Goal: Complete application form: Complete application form

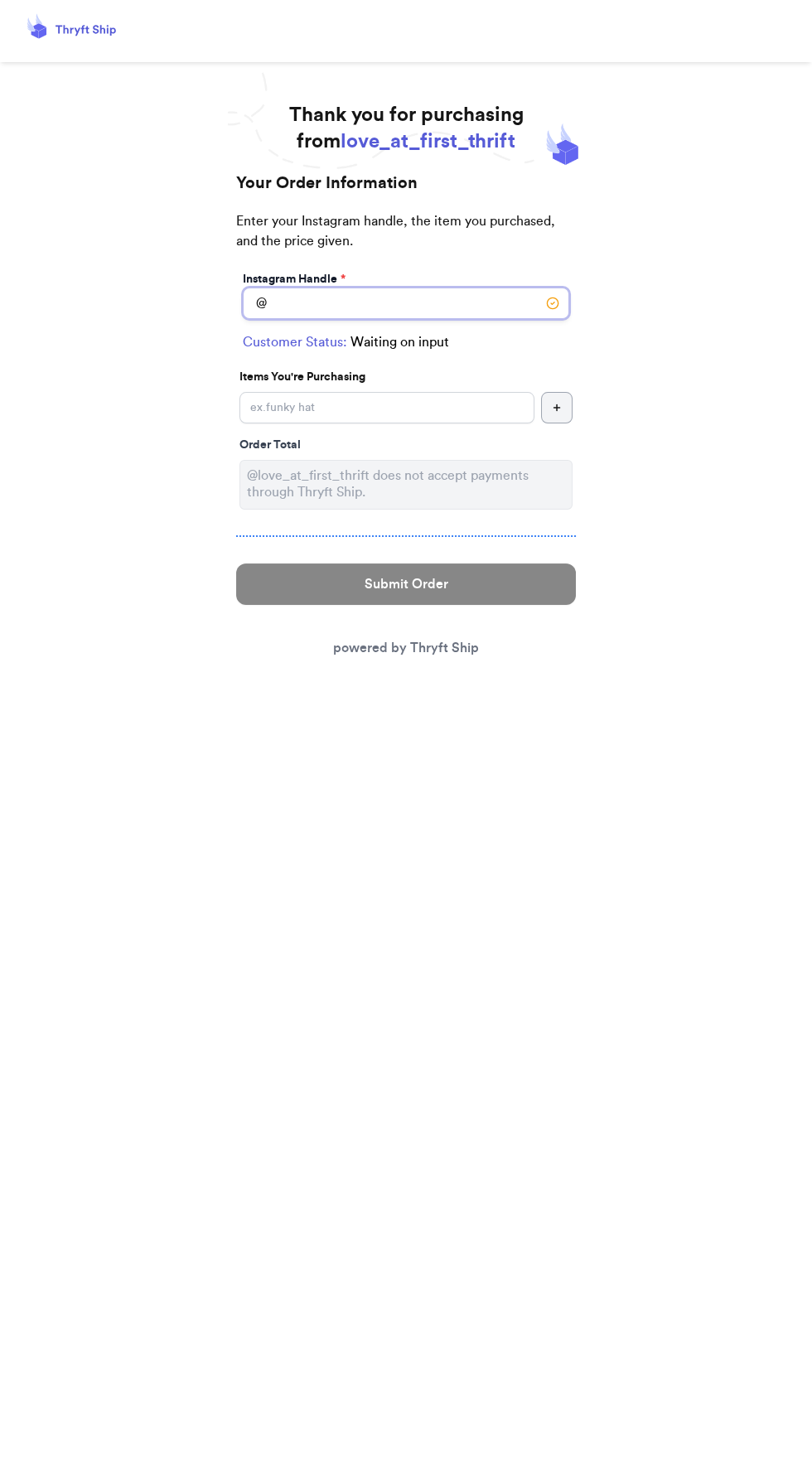
click at [472, 303] on input "Instagram Handle *" at bounding box center [406, 303] width 326 height 31
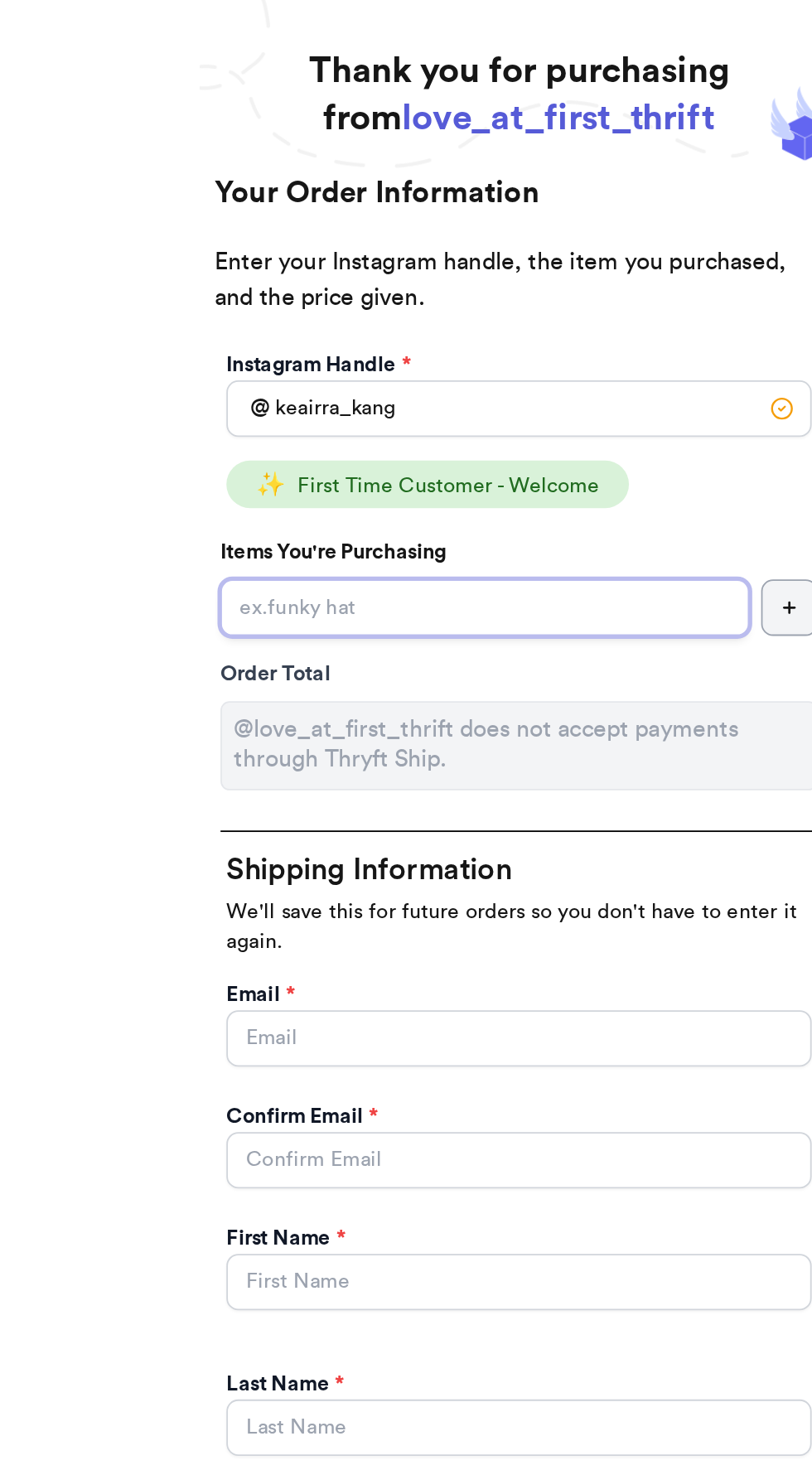
click at [457, 418] on input "Instagram Handle *" at bounding box center [387, 413] width 295 height 31
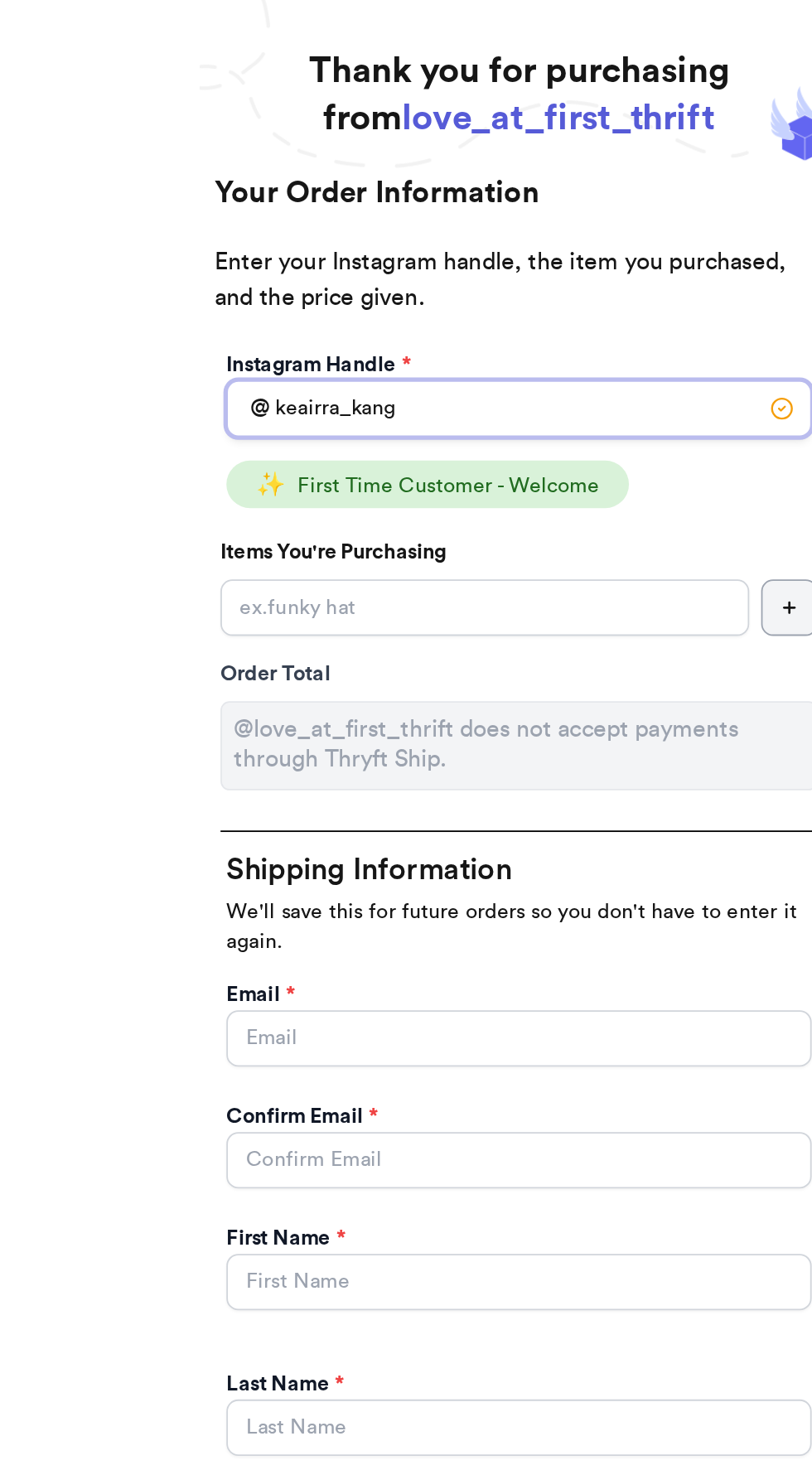
click at [456, 298] on input "keairra_kang" at bounding box center [406, 303] width 326 height 31
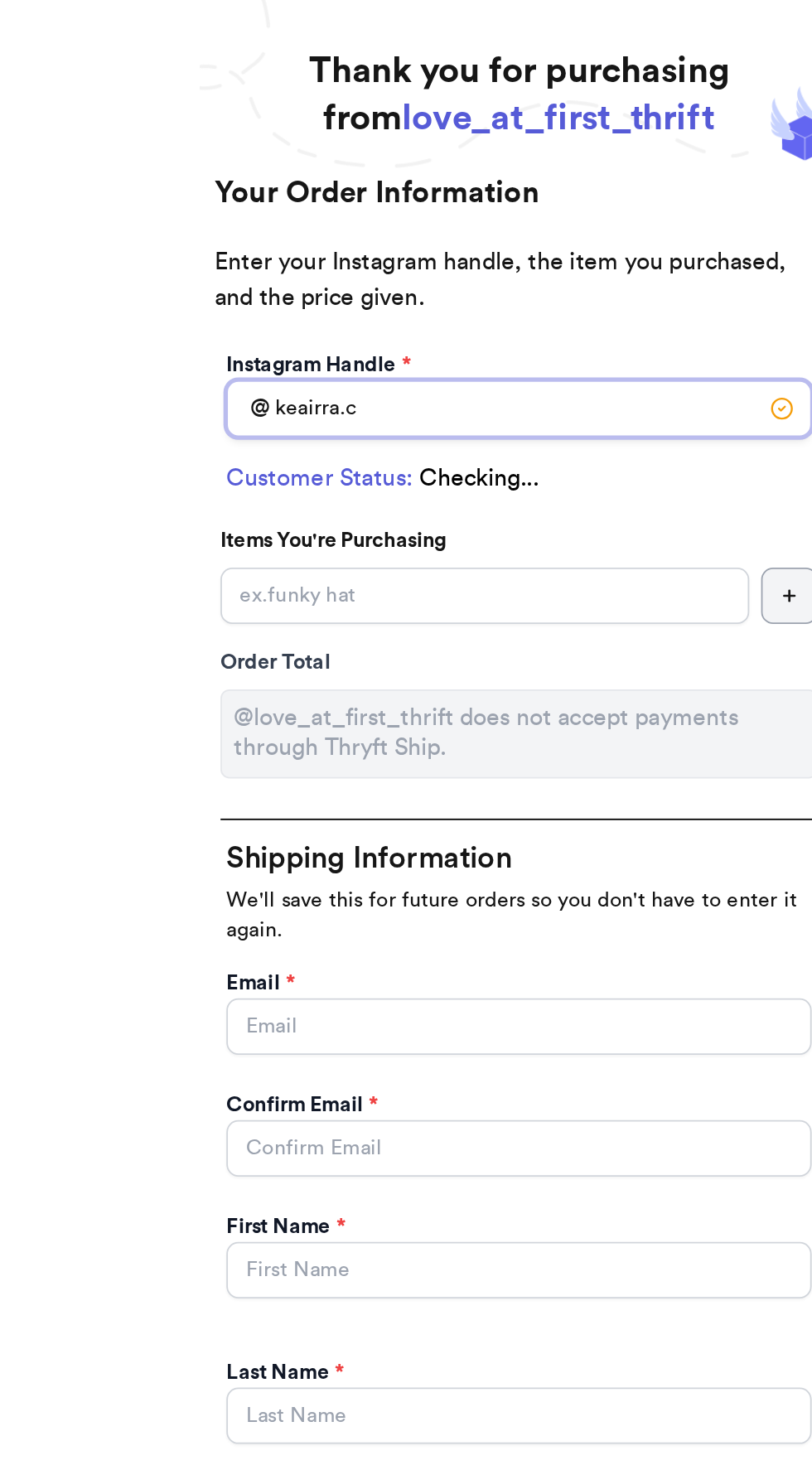
type input "[DOMAIN_NAME]"
select select "[GEOGRAPHIC_DATA]"
type input "[GEOGRAPHIC_DATA]"
type input "75054"
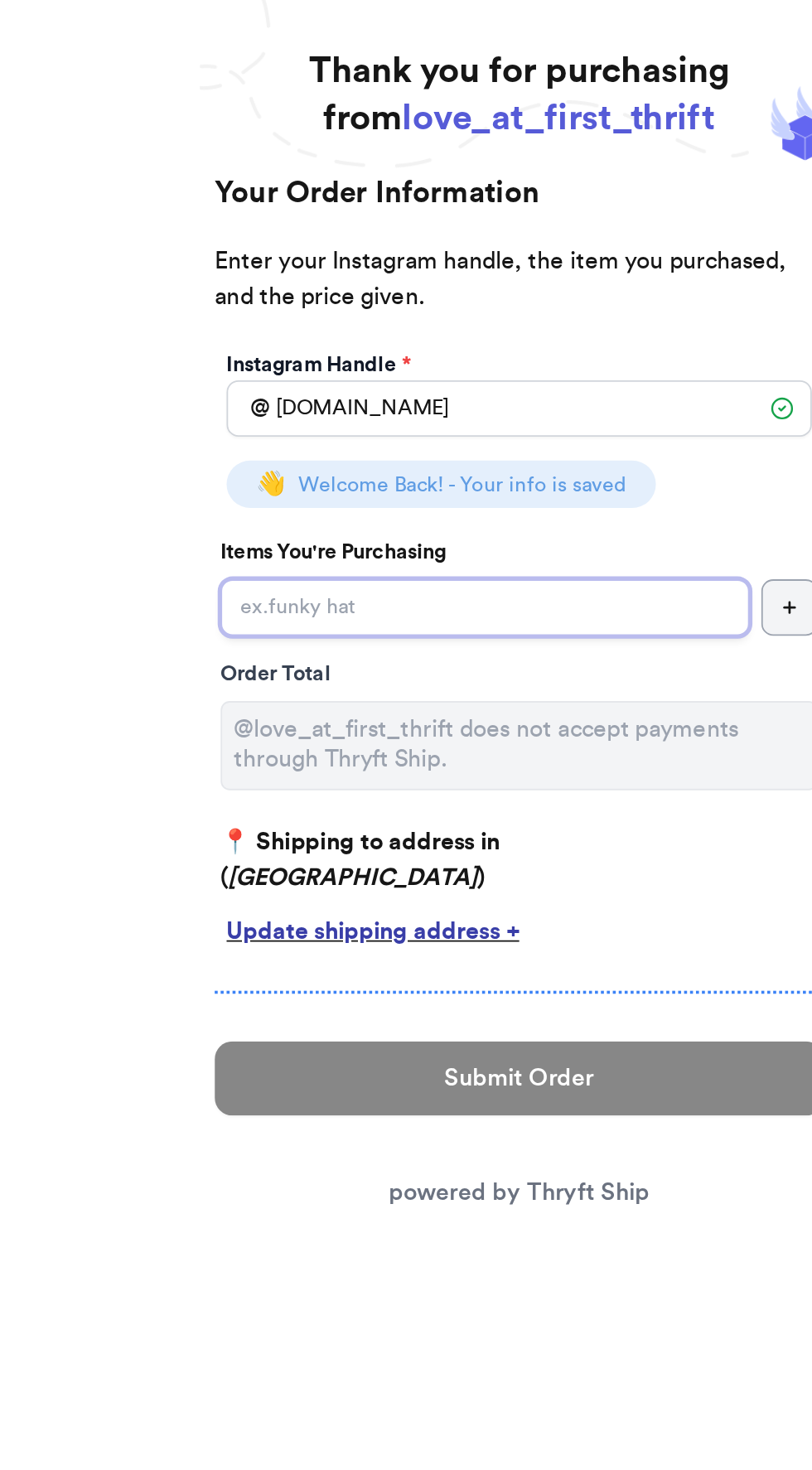
click at [465, 411] on input "Instagram Handle *" at bounding box center [387, 413] width 295 height 31
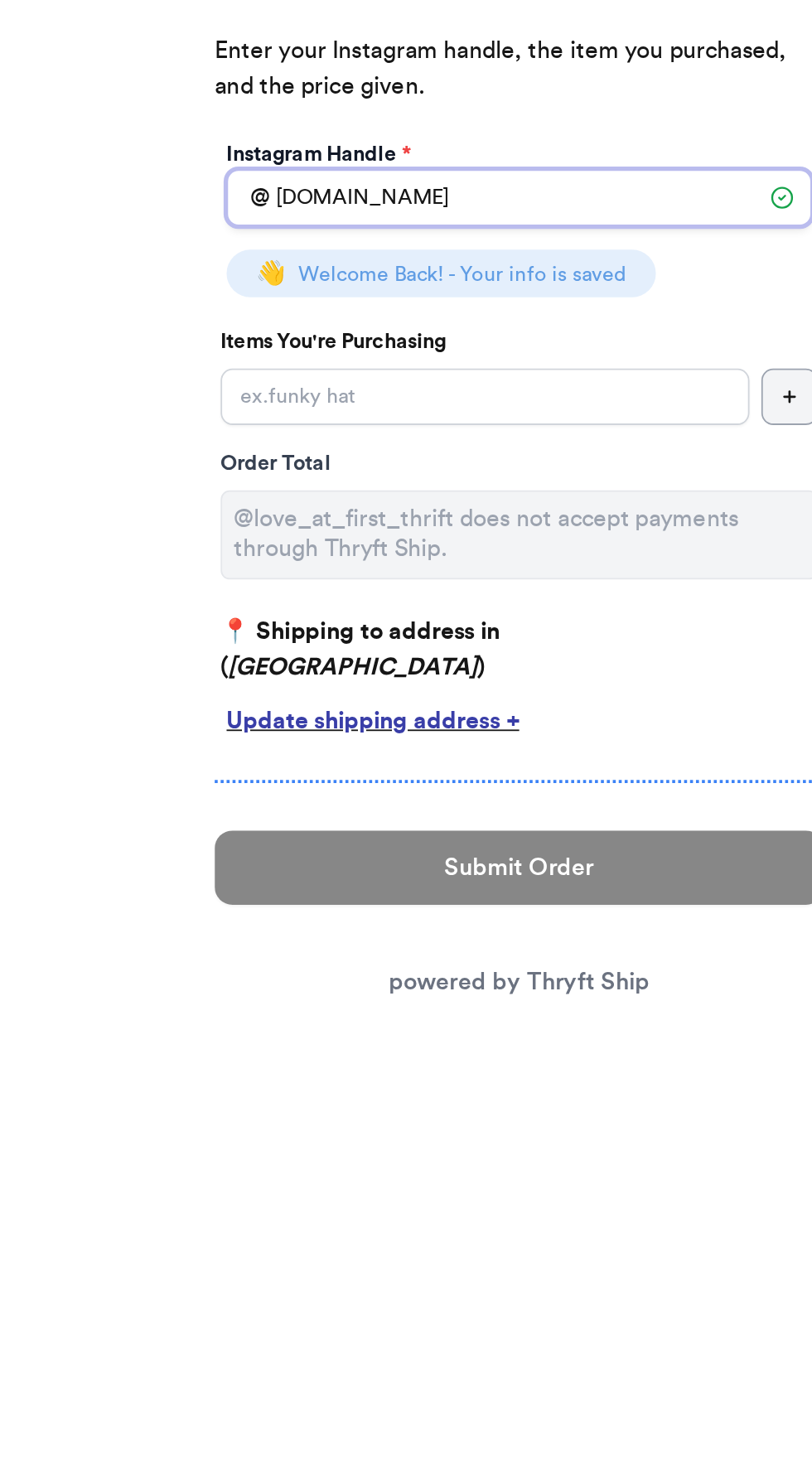
click at [446, 299] on input "[DOMAIN_NAME]" at bounding box center [406, 303] width 326 height 31
click at [456, 300] on input "[DOMAIN_NAME]" at bounding box center [406, 303] width 326 height 31
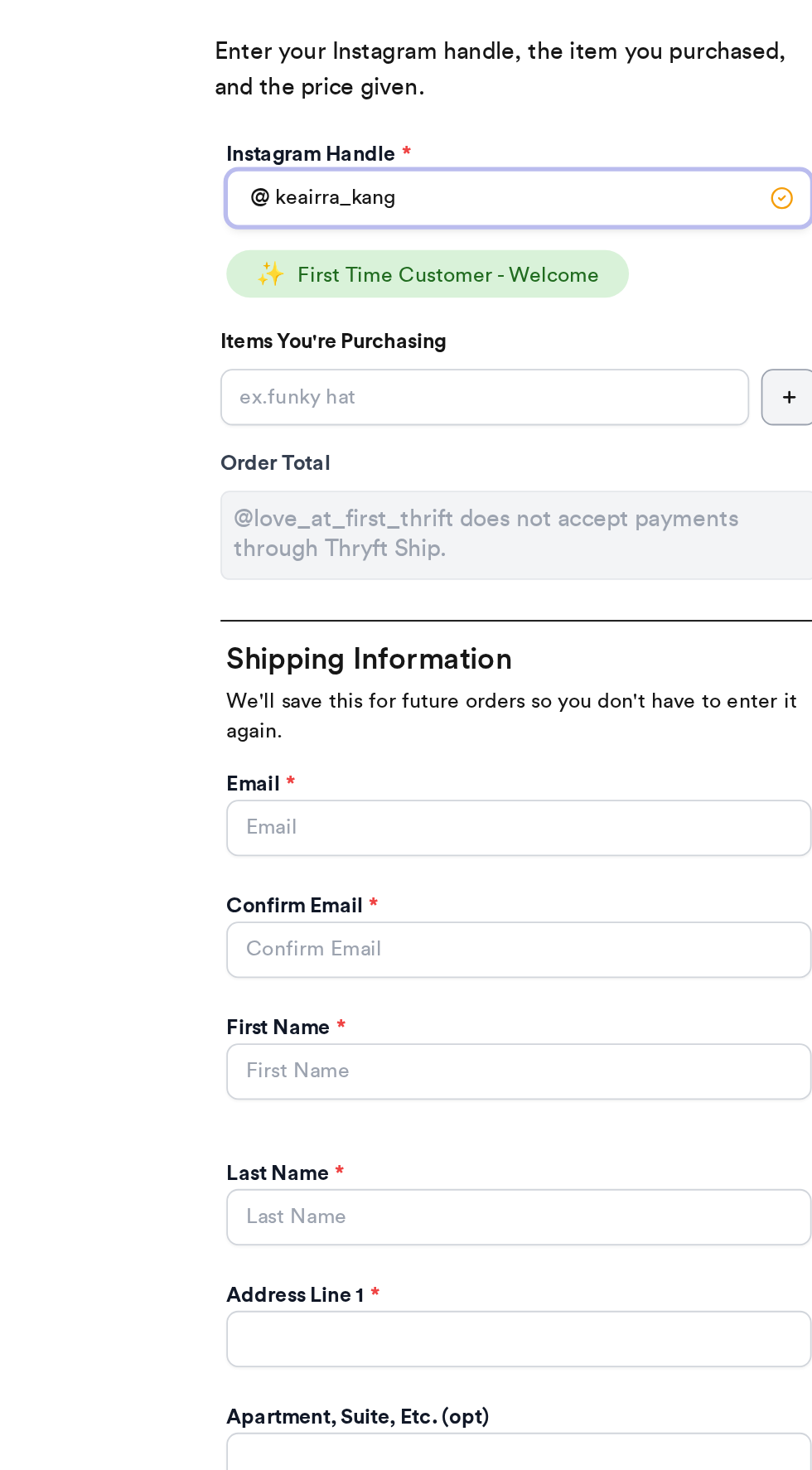
type input "keairra_kang"
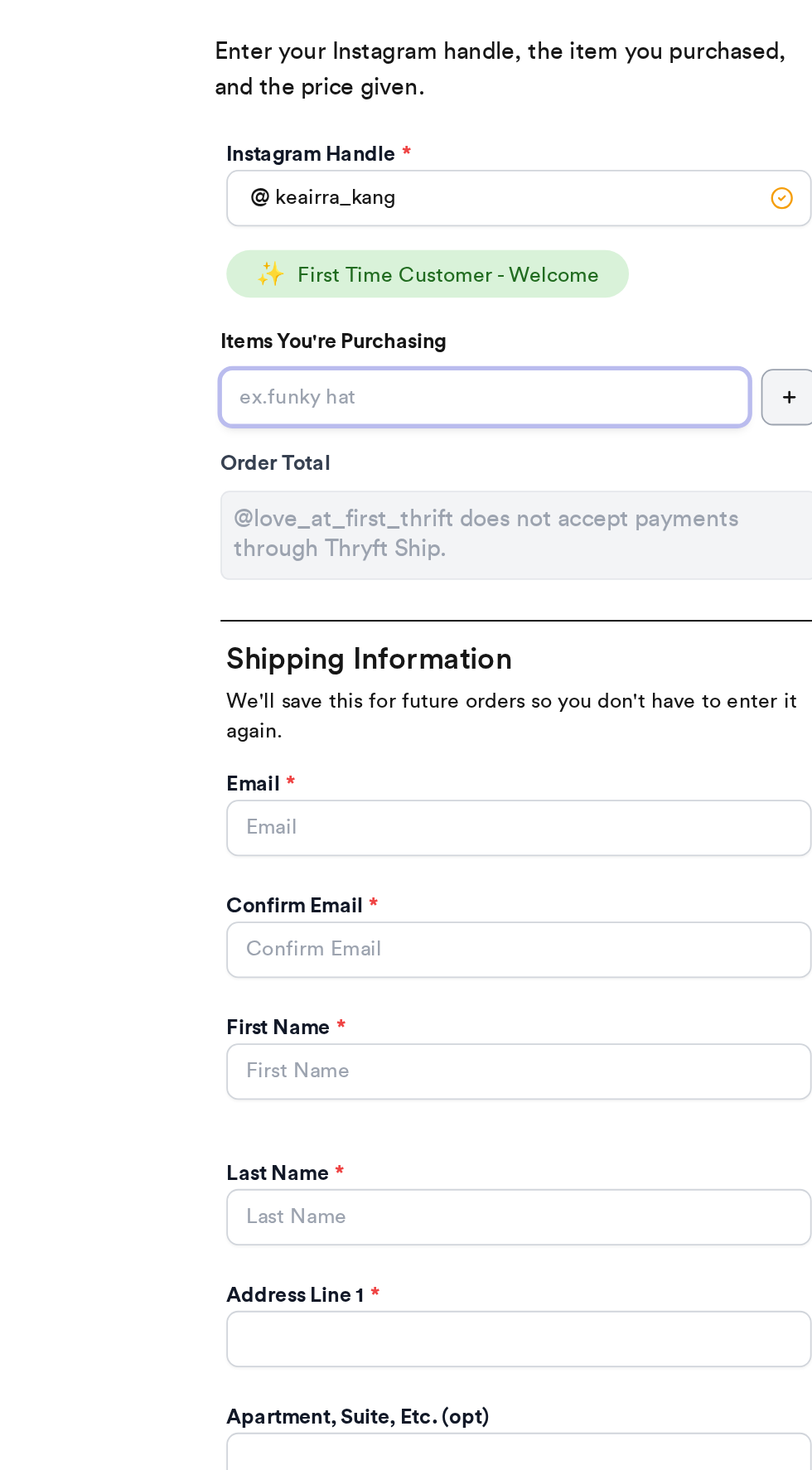
click at [452, 413] on input "Instagram Handle *" at bounding box center [387, 413] width 295 height 31
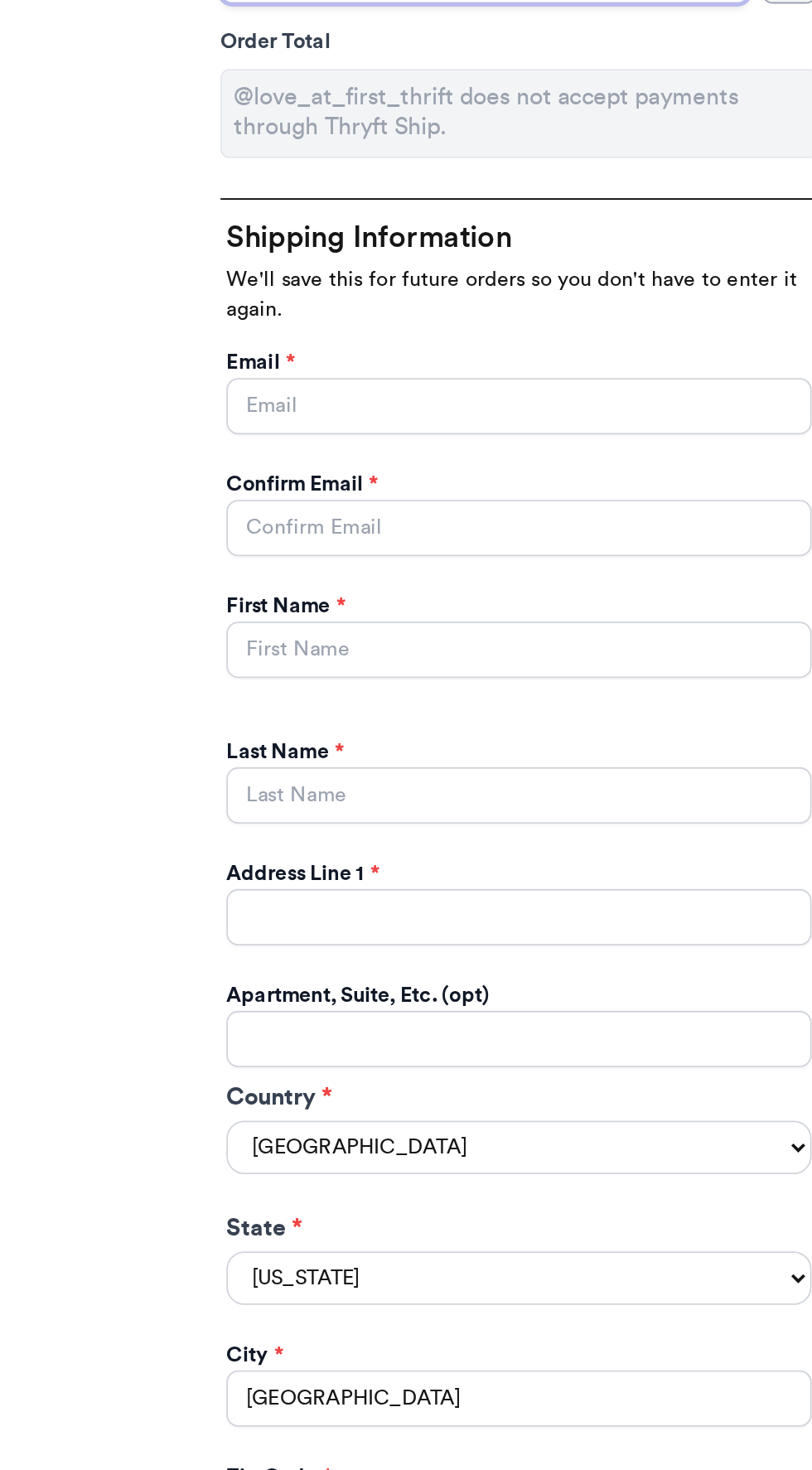
type input "I don't remember lol"
click at [476, 632] on div "Email *" at bounding box center [406, 631] width 326 height 17
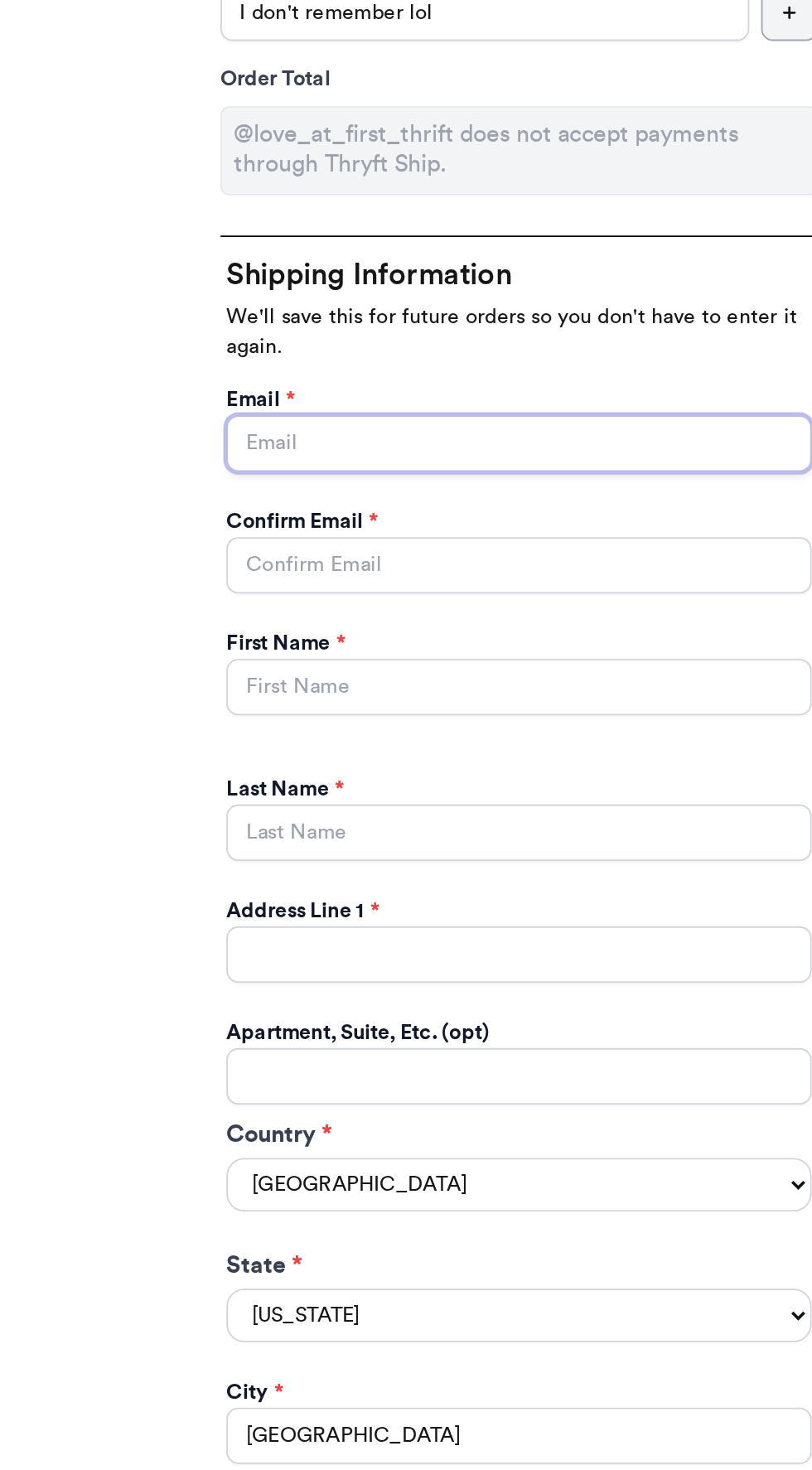
click at [510, 656] on input "Instagram Handle *" at bounding box center [406, 654] width 326 height 31
type input "[EMAIL_ADDRESS][DOMAIN_NAME]"
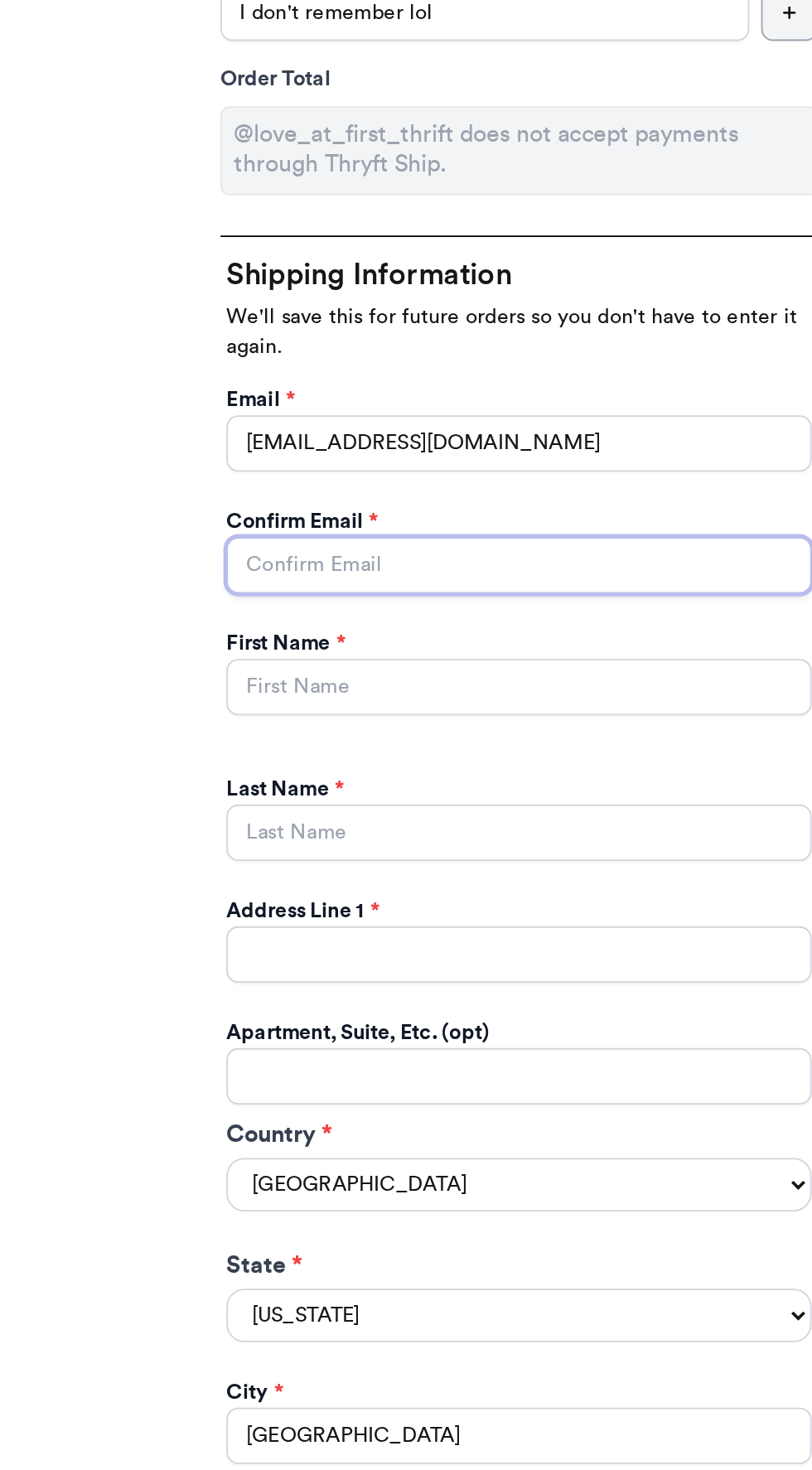
click at [490, 714] on input "Instagram Handle *" at bounding box center [406, 722] width 326 height 31
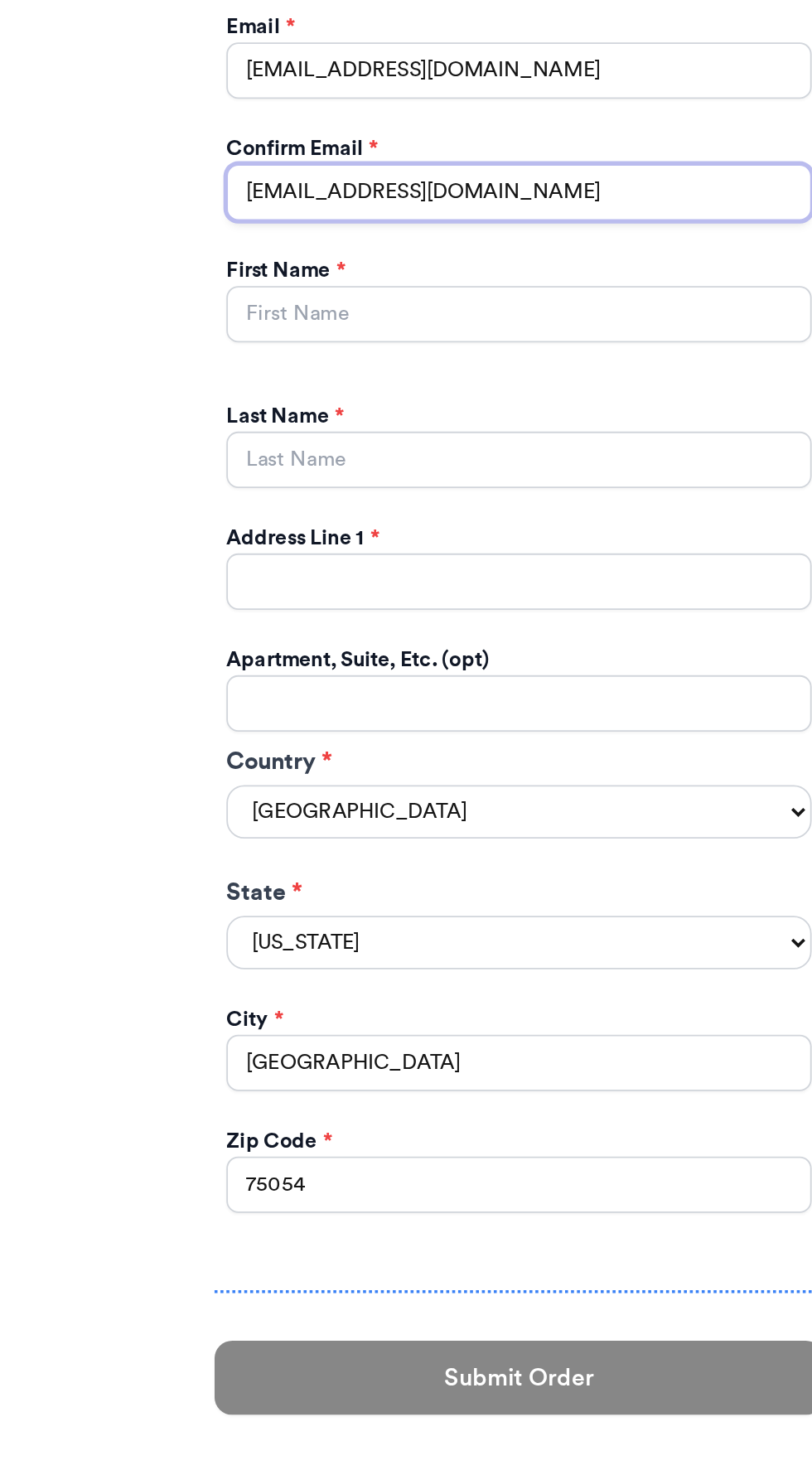
type input "[EMAIL_ADDRESS][DOMAIN_NAME]"
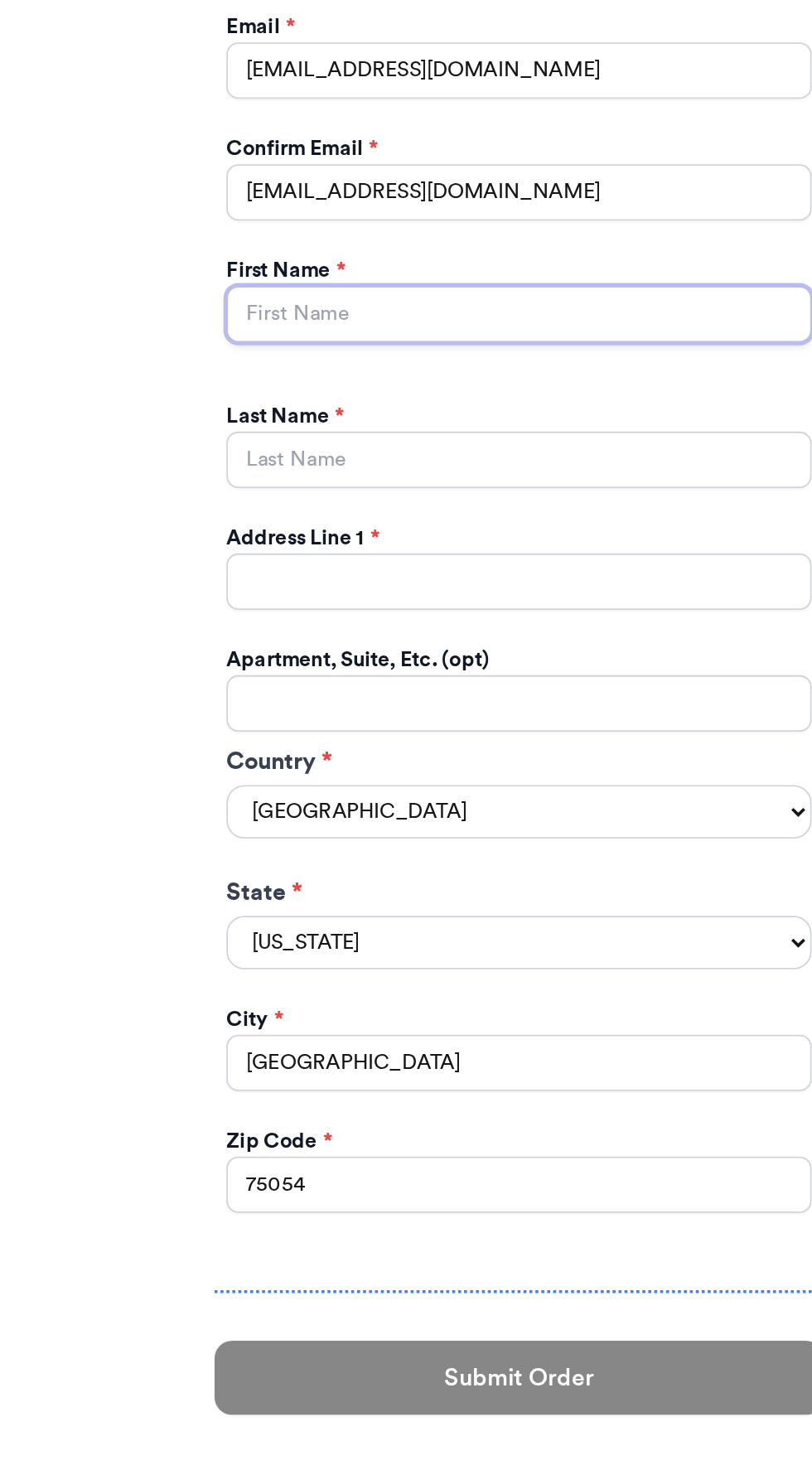
click at [484, 795] on input "Instagram Handle *" at bounding box center [406, 790] width 326 height 31
type input "Keairra"
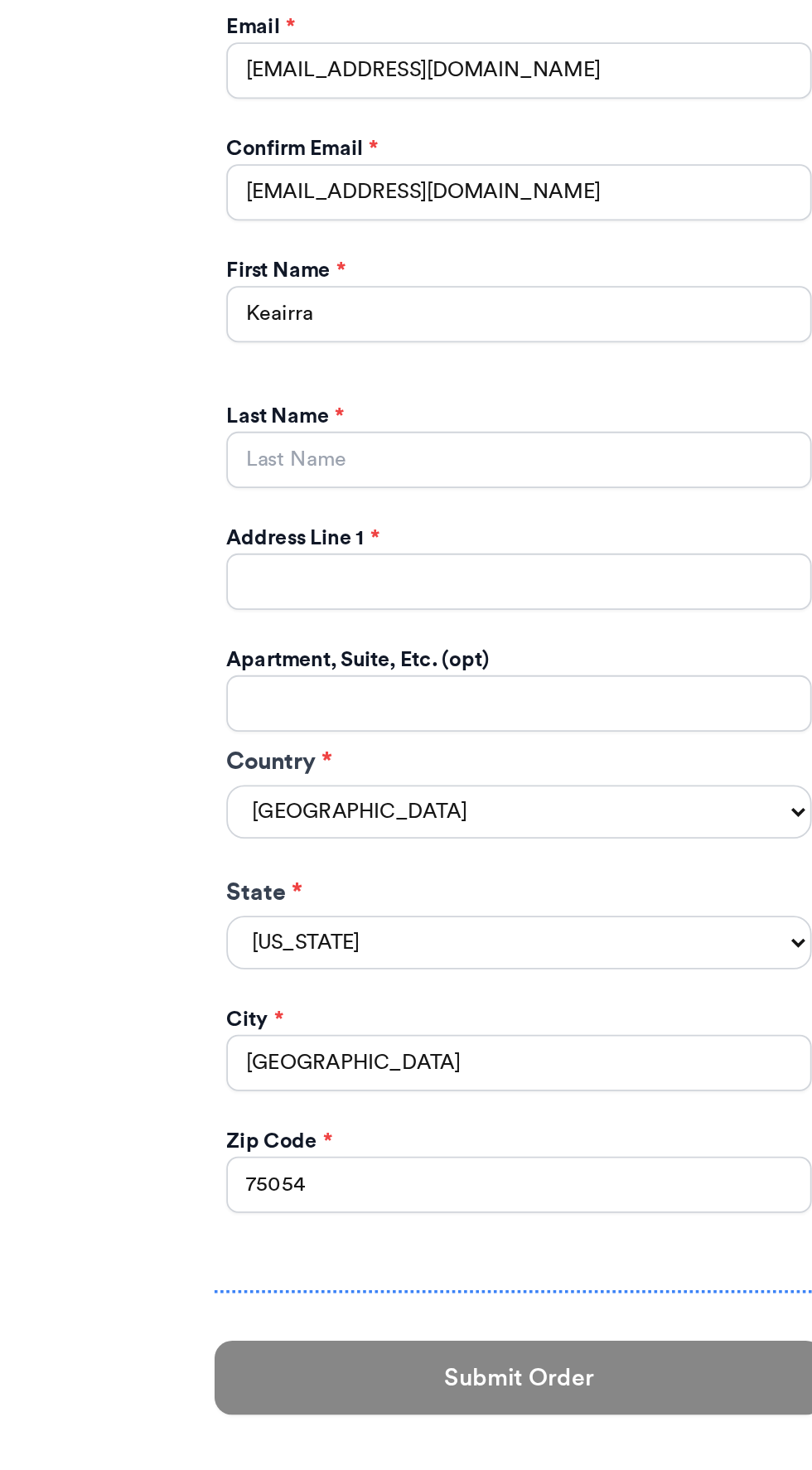
click at [530, 848] on div "Last Name *" at bounding box center [406, 848] width 326 height 17
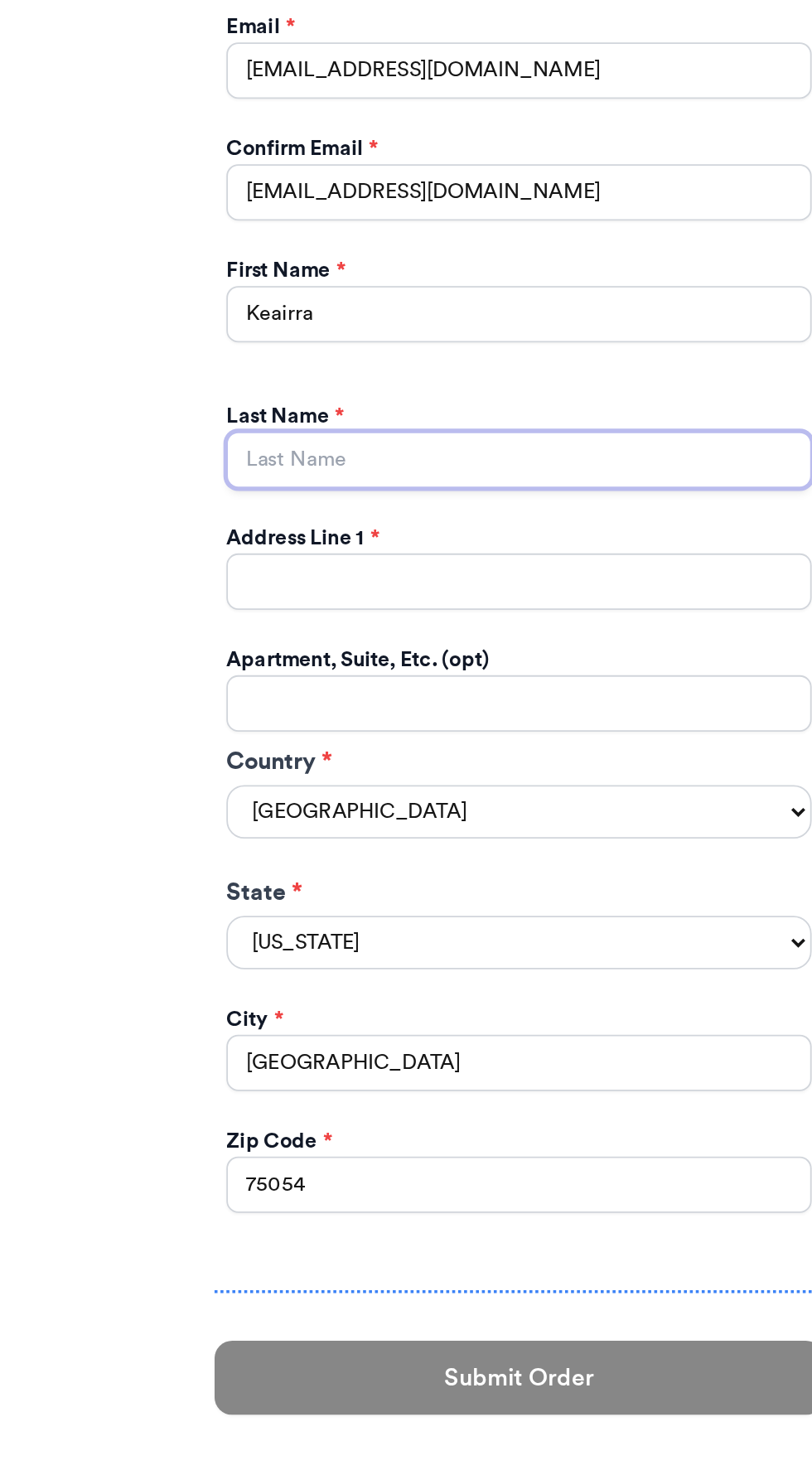
click at [522, 861] on input "Instagram Handle *" at bounding box center [406, 871] width 326 height 31
type input "[PERSON_NAME]"
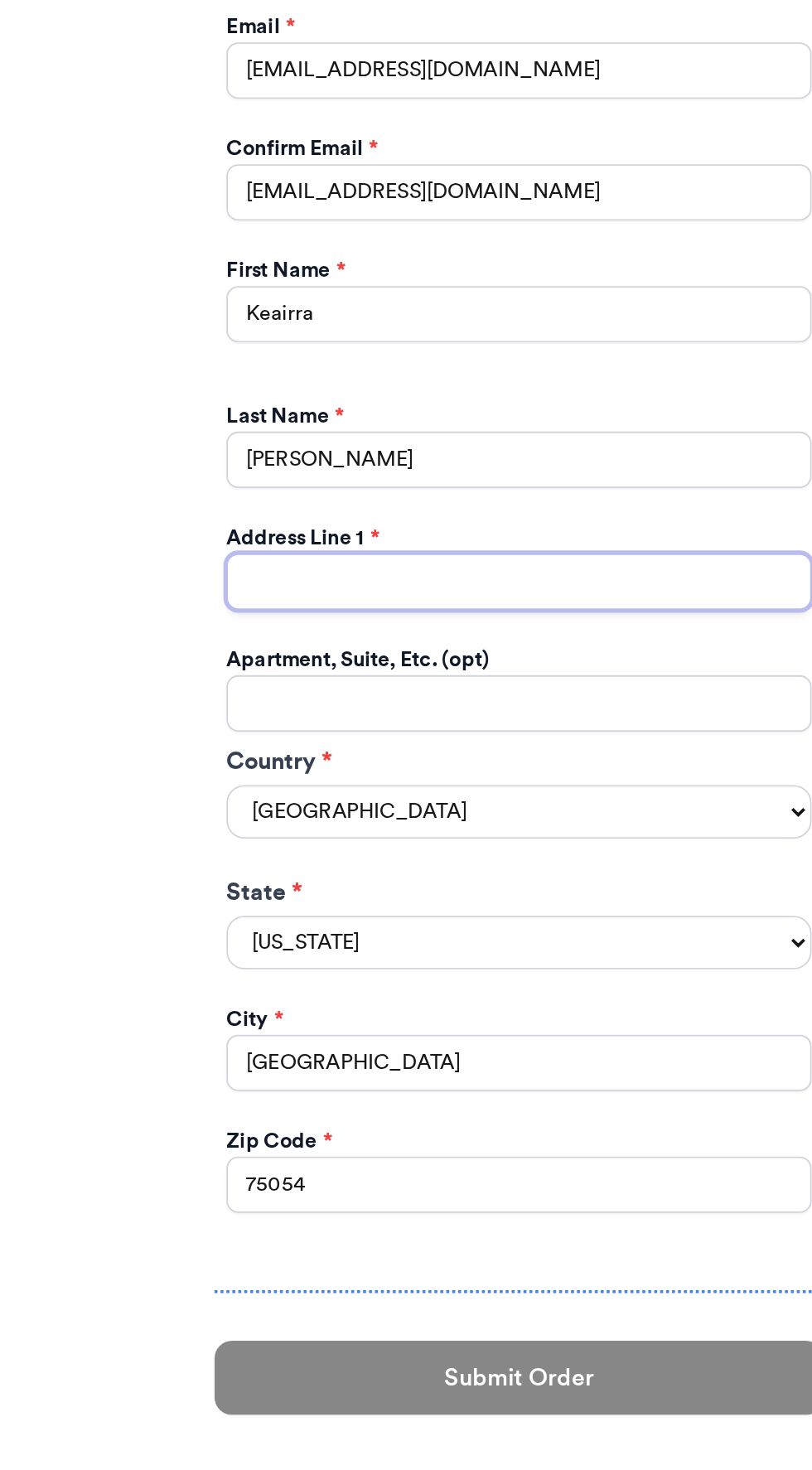
click at [513, 942] on input "Instagram Handle *" at bounding box center [406, 939] width 326 height 31
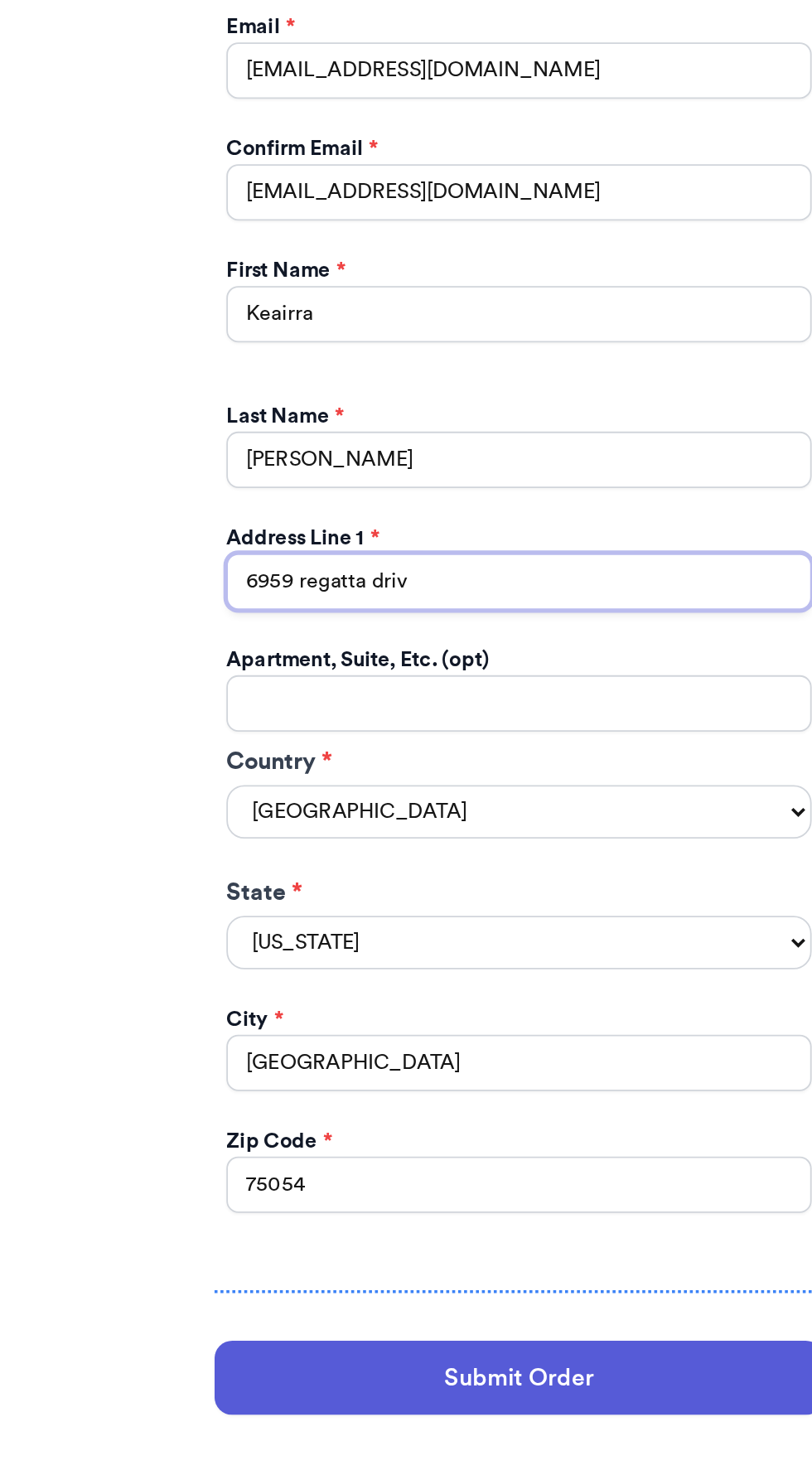
type input "[STREET_ADDRESS]"
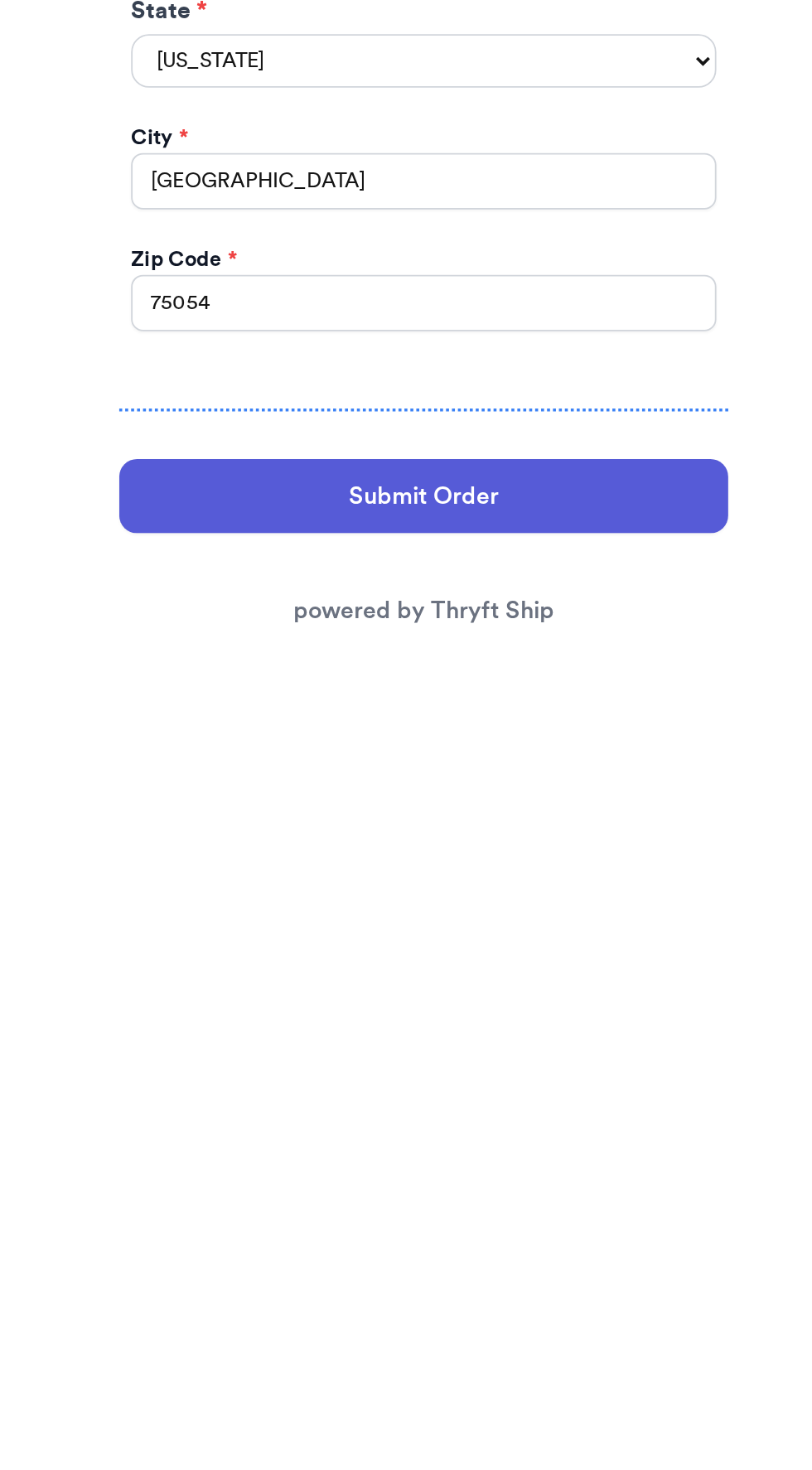
scroll to position [69, 0]
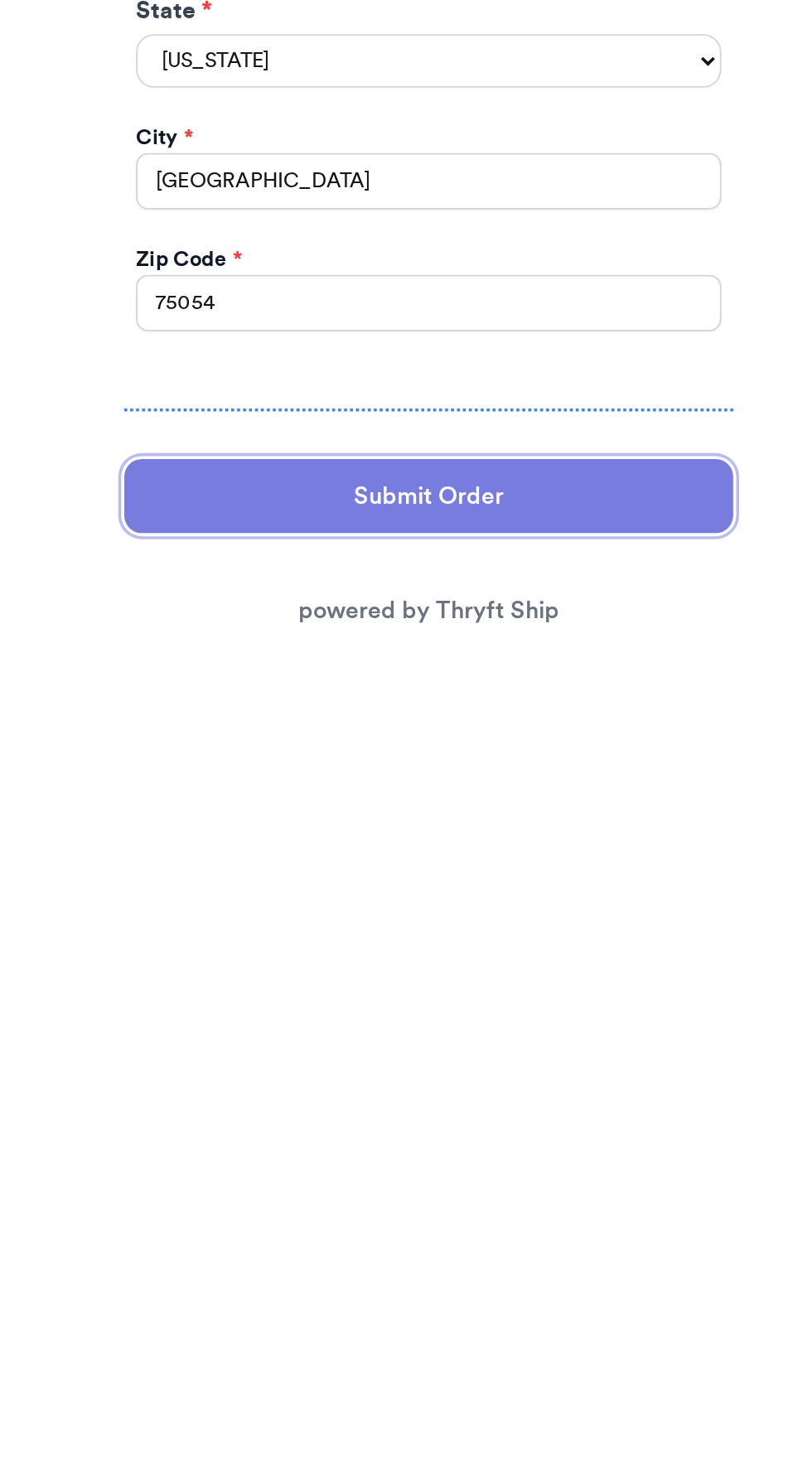
click at [520, 1329] on button "Submit Order" at bounding box center [406, 1350] width 340 height 42
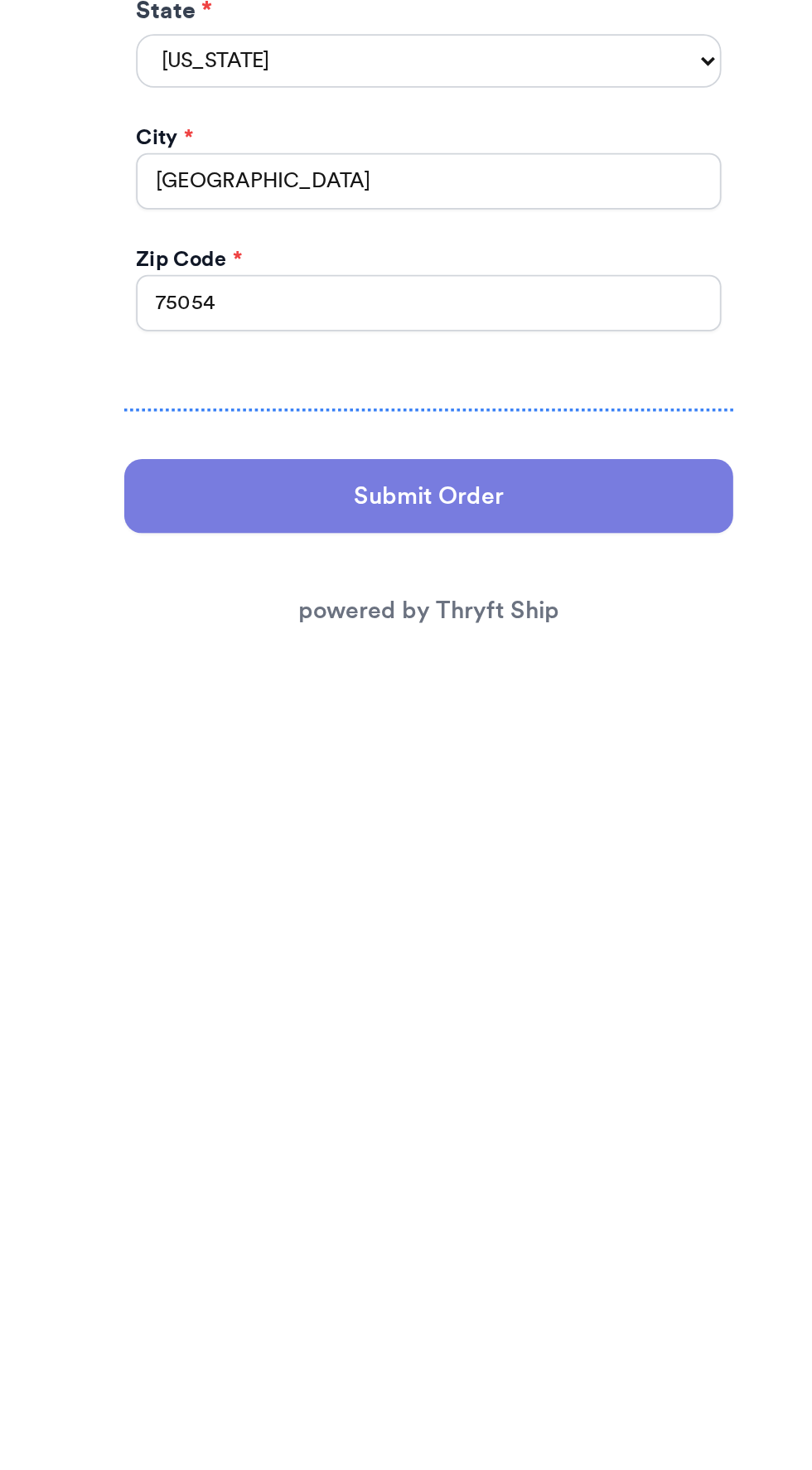
select select "[GEOGRAPHIC_DATA]"
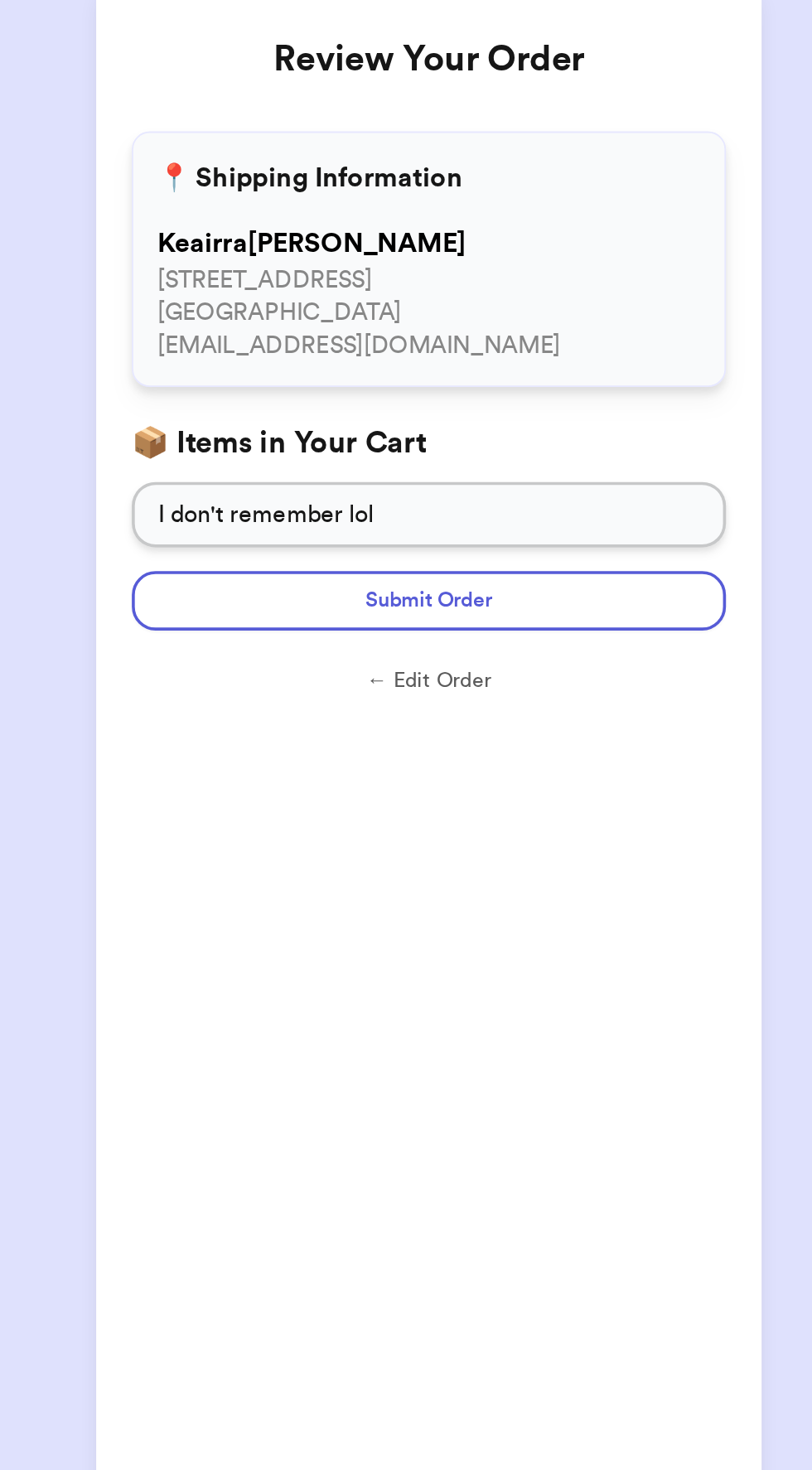
scroll to position [7, 0]
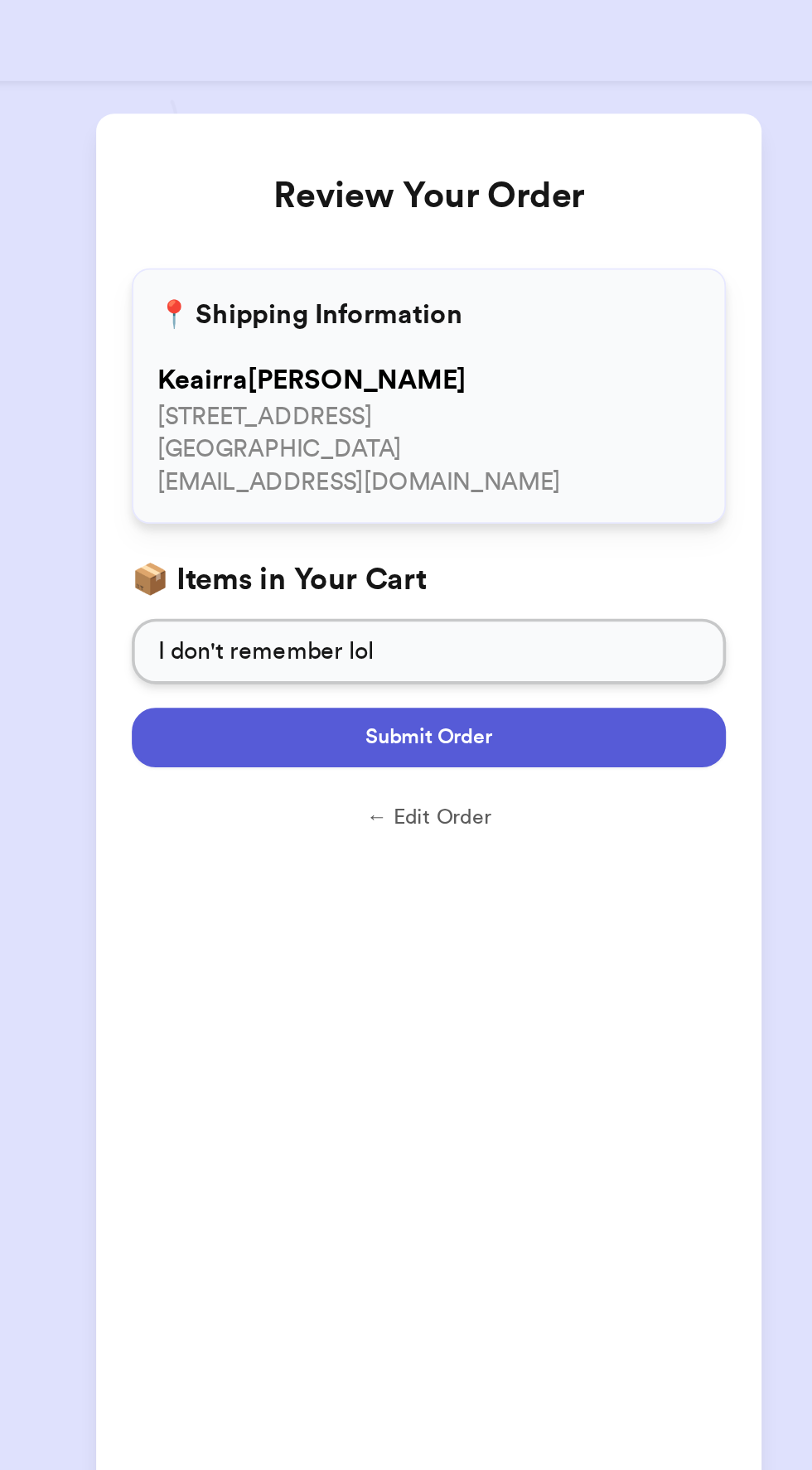
click at [534, 405] on button "Submit Order" at bounding box center [406, 421] width 331 height 33
